Goal: Check status

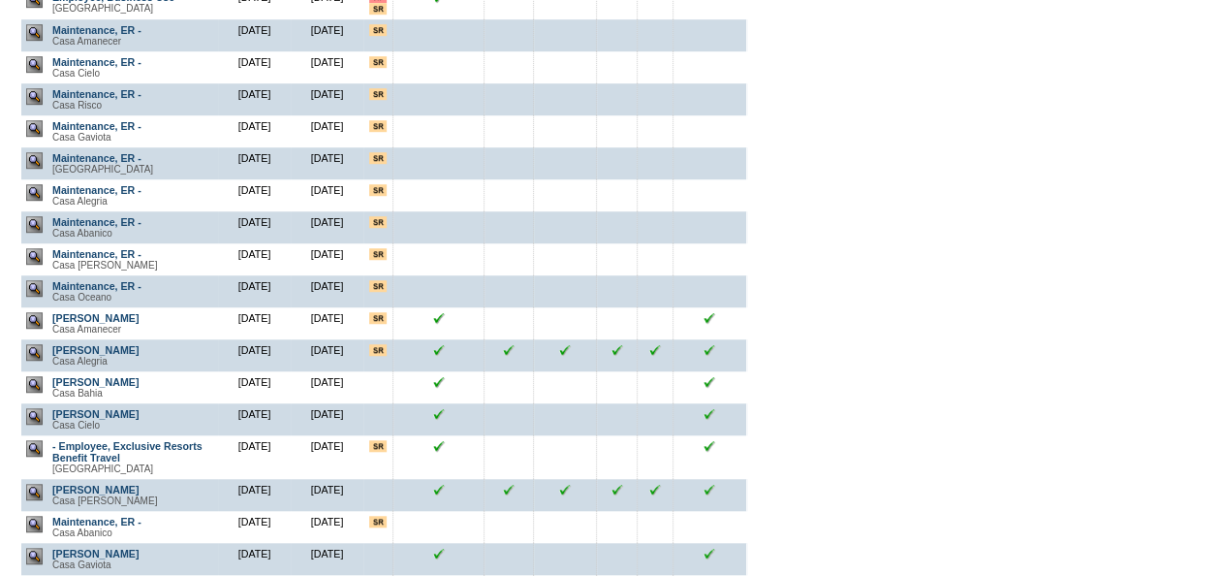
scroll to position [316, 0]
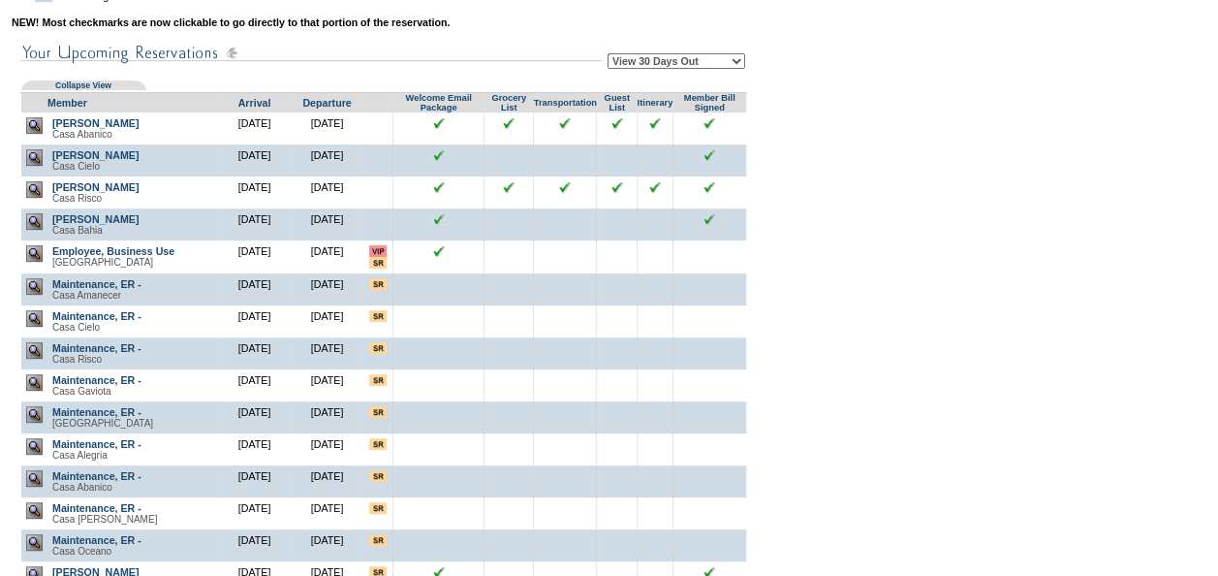
click at [703, 64] on select "View 30 Days Out View 60 Days Out View 90 Days Out" at bounding box center [677, 61] width 138 height 16
select select "60"
click at [609, 58] on select "View 30 Days Out View 60 Days Out View 90 Days Out" at bounding box center [677, 61] width 138 height 16
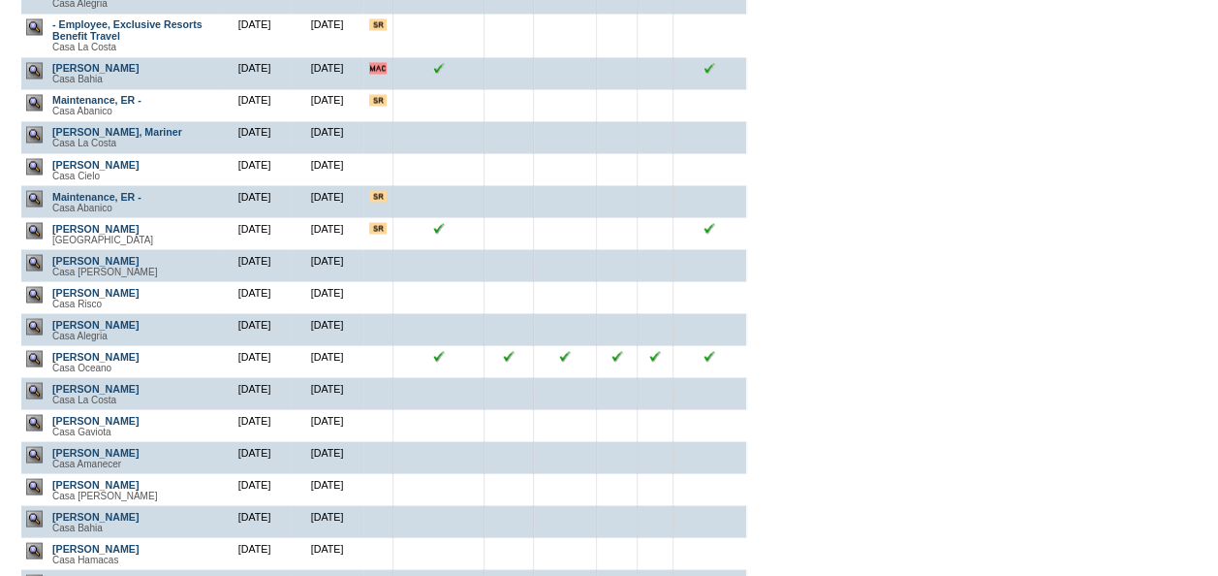
scroll to position [1770, 0]
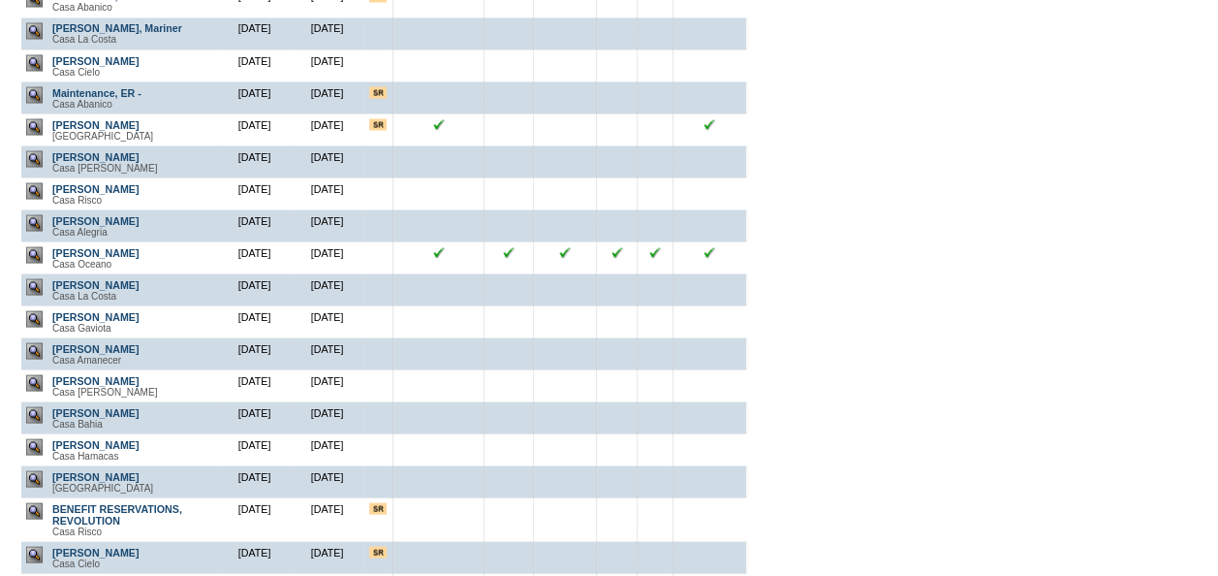
click at [33, 167] on img at bounding box center [34, 158] width 16 height 16
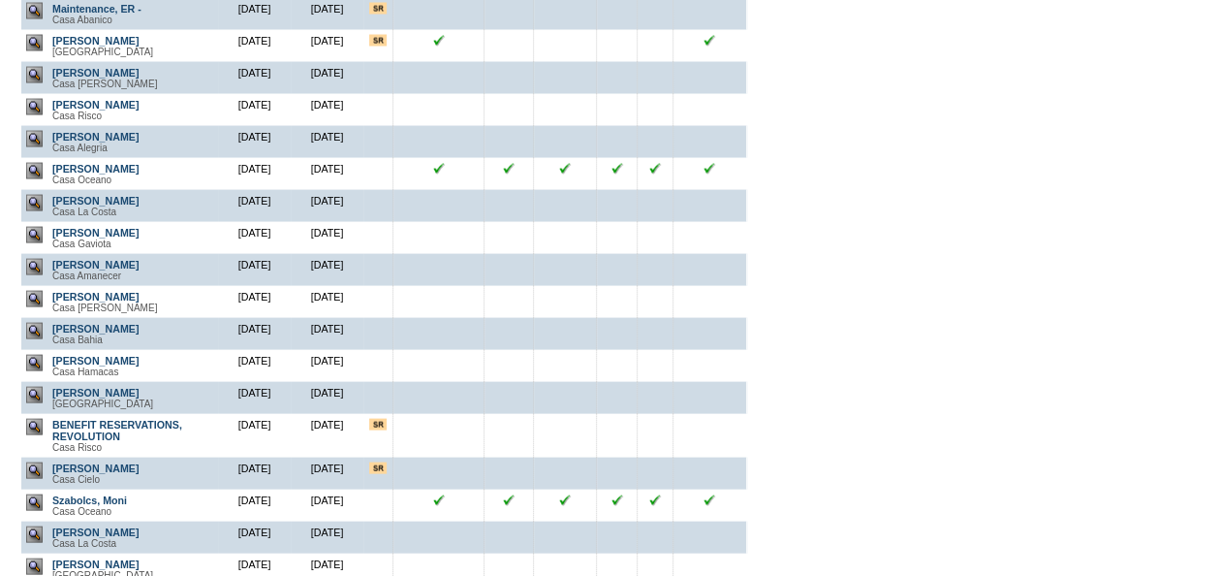
scroll to position [1964, 0]
